Goal: Information Seeking & Learning: Check status

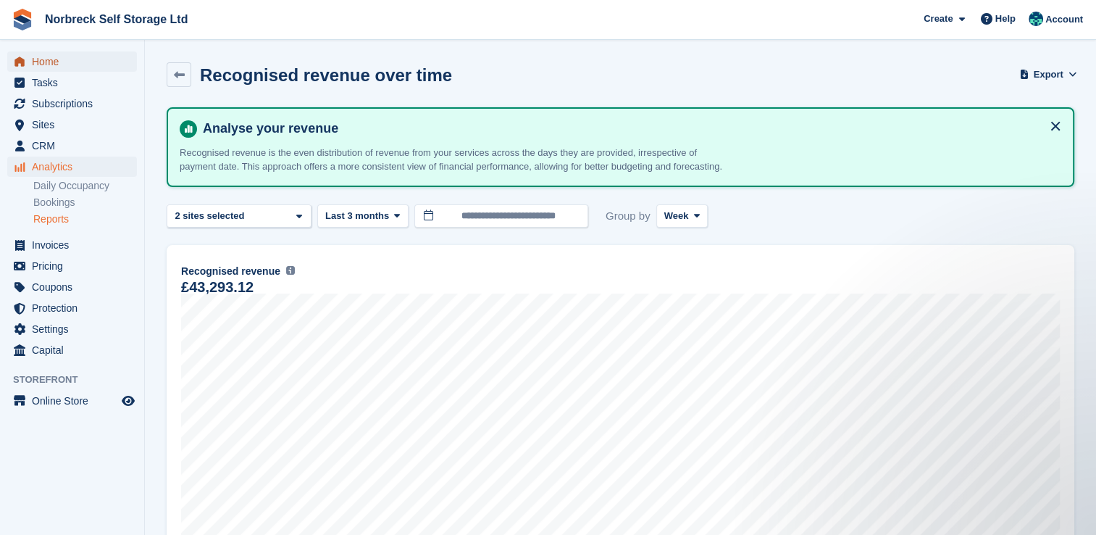
click at [59, 59] on span "Home" at bounding box center [75, 61] width 87 height 20
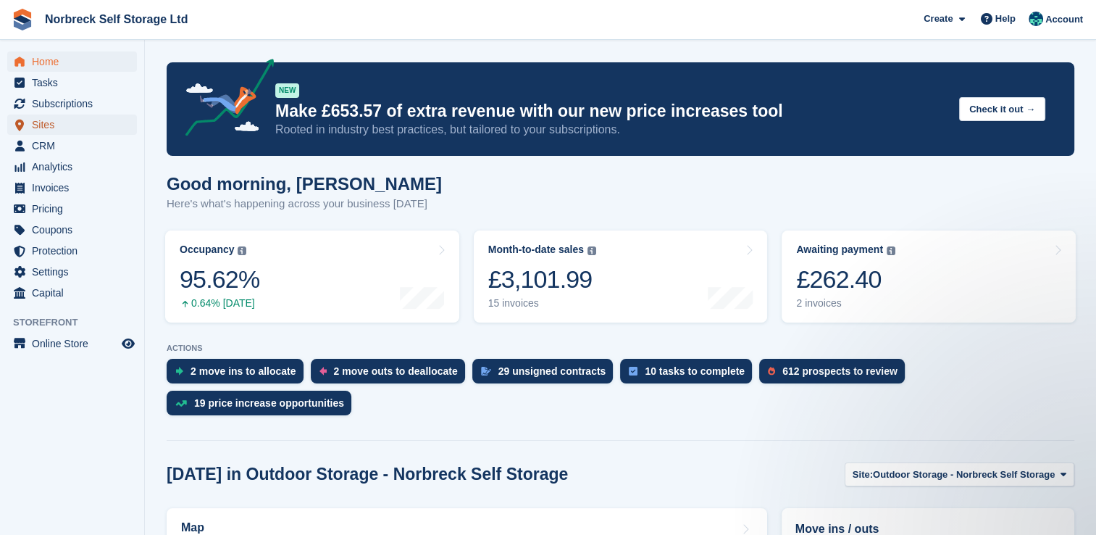
click at [49, 128] on span "Sites" at bounding box center [75, 124] width 87 height 20
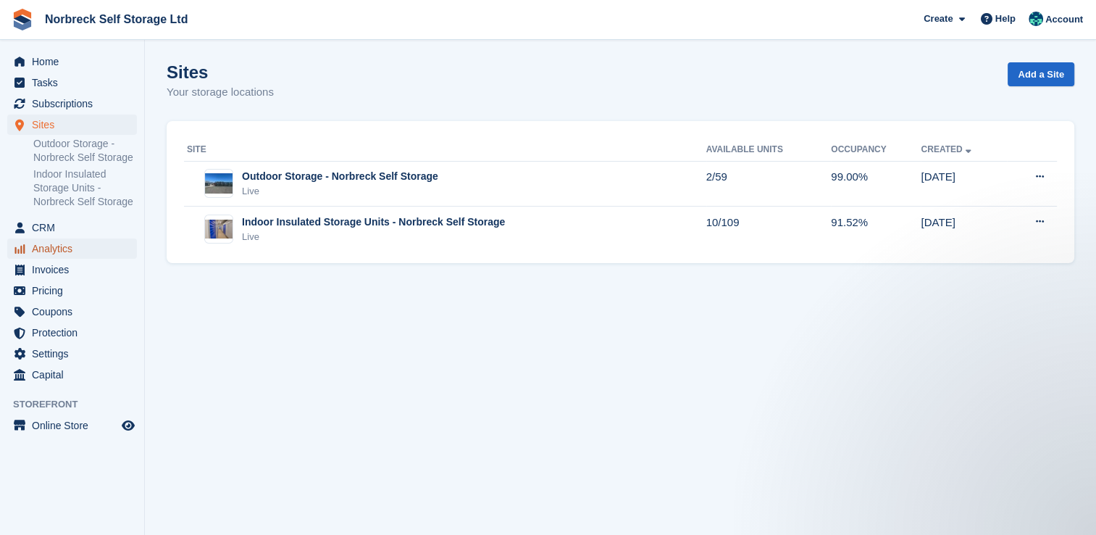
click at [49, 239] on span "Analytics" at bounding box center [75, 248] width 87 height 20
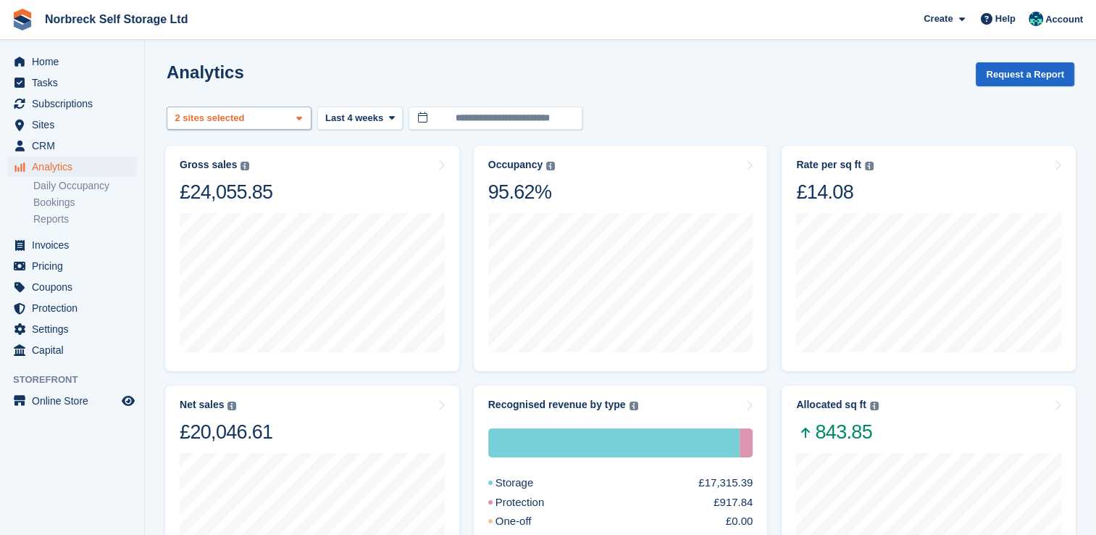
click at [300, 113] on span at bounding box center [299, 119] width 12 height 12
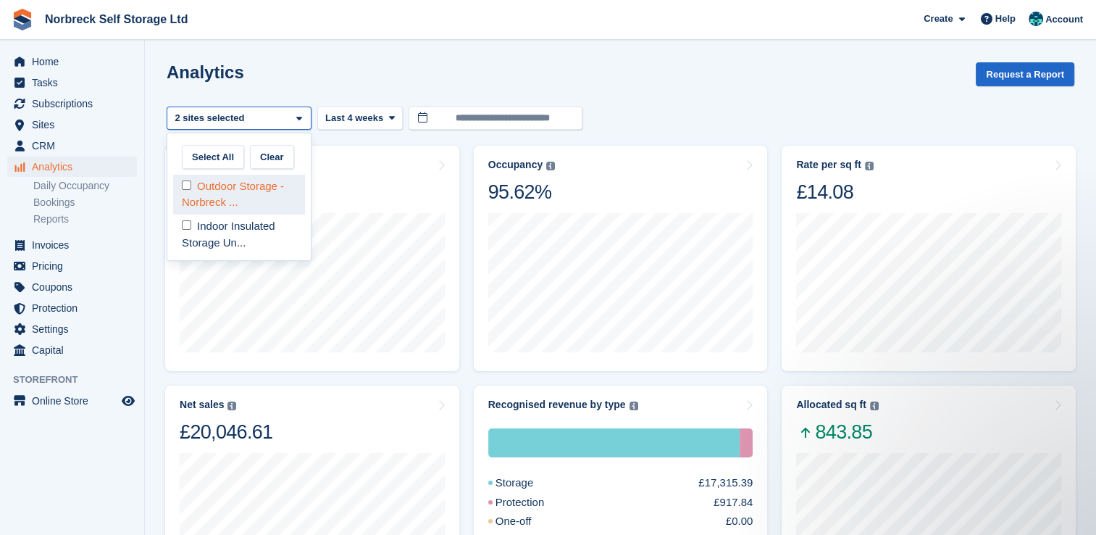
click at [280, 201] on div "Outdoor Storage - Norbreck ..." at bounding box center [239, 195] width 132 height 40
select select "****"
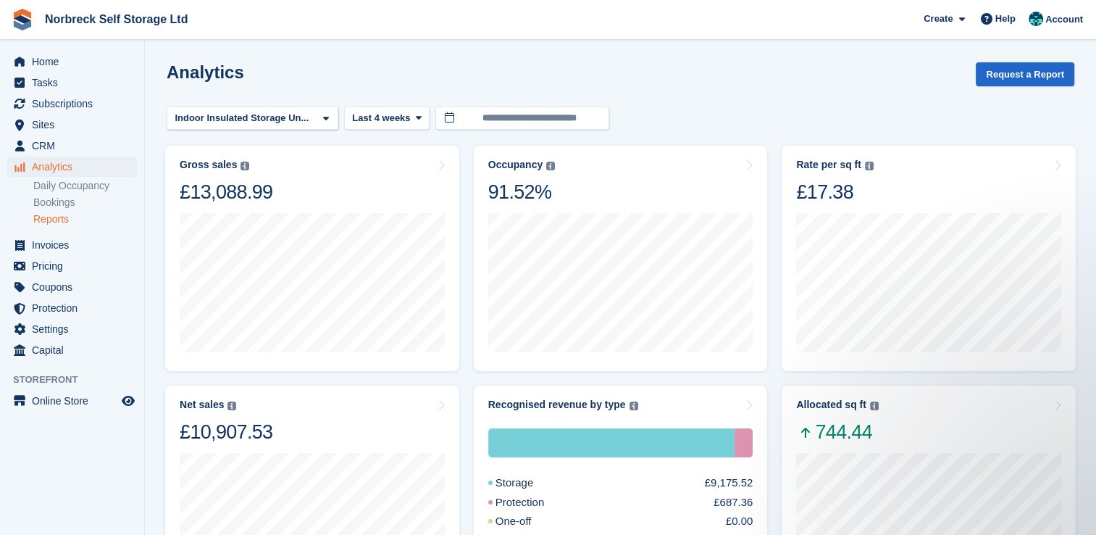
click at [54, 219] on link "Reports" at bounding box center [85, 219] width 104 height 14
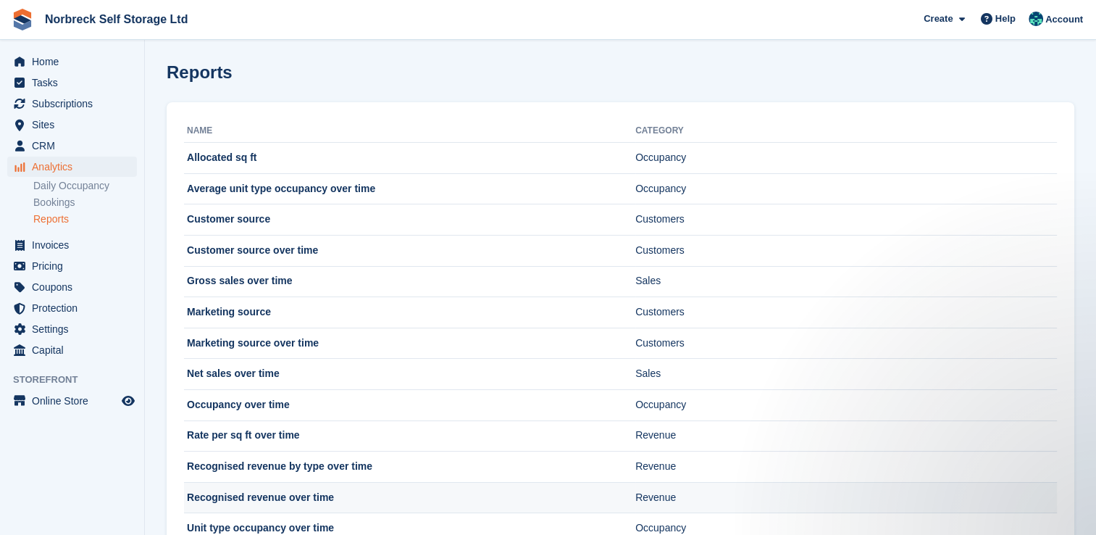
click at [268, 502] on td "Recognised revenue over time" at bounding box center [409, 497] width 451 height 31
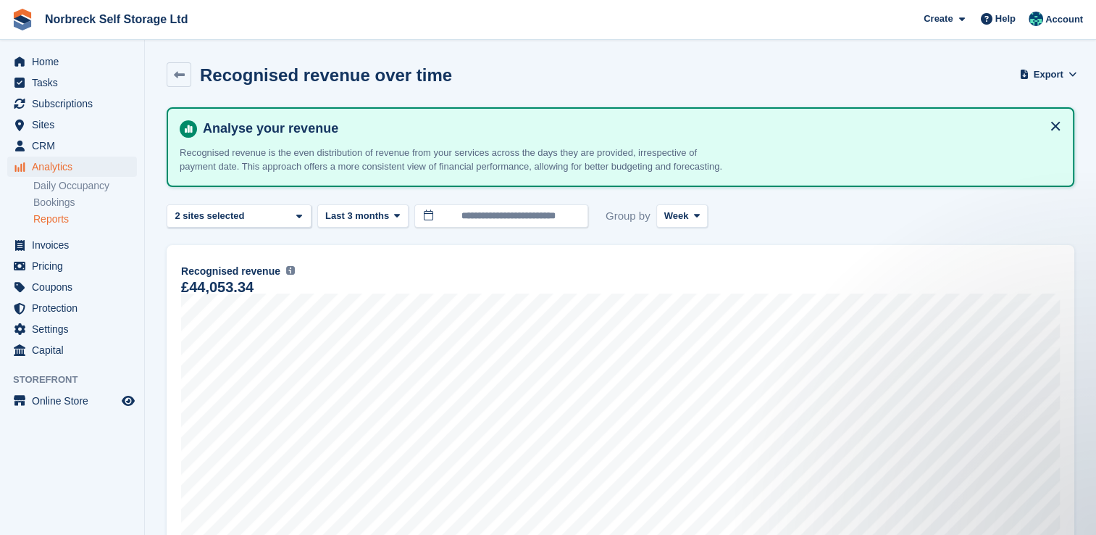
click at [67, 220] on link "Reports" at bounding box center [85, 219] width 104 height 14
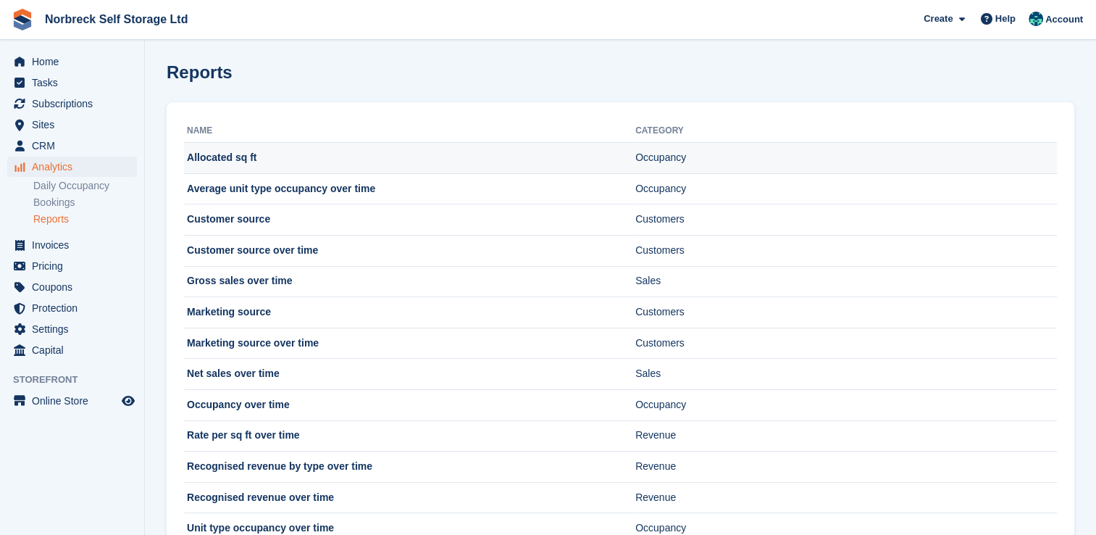
click at [240, 163] on td "Allocated sq ft" at bounding box center [409, 158] width 451 height 31
